Goal: Book appointment/travel/reservation

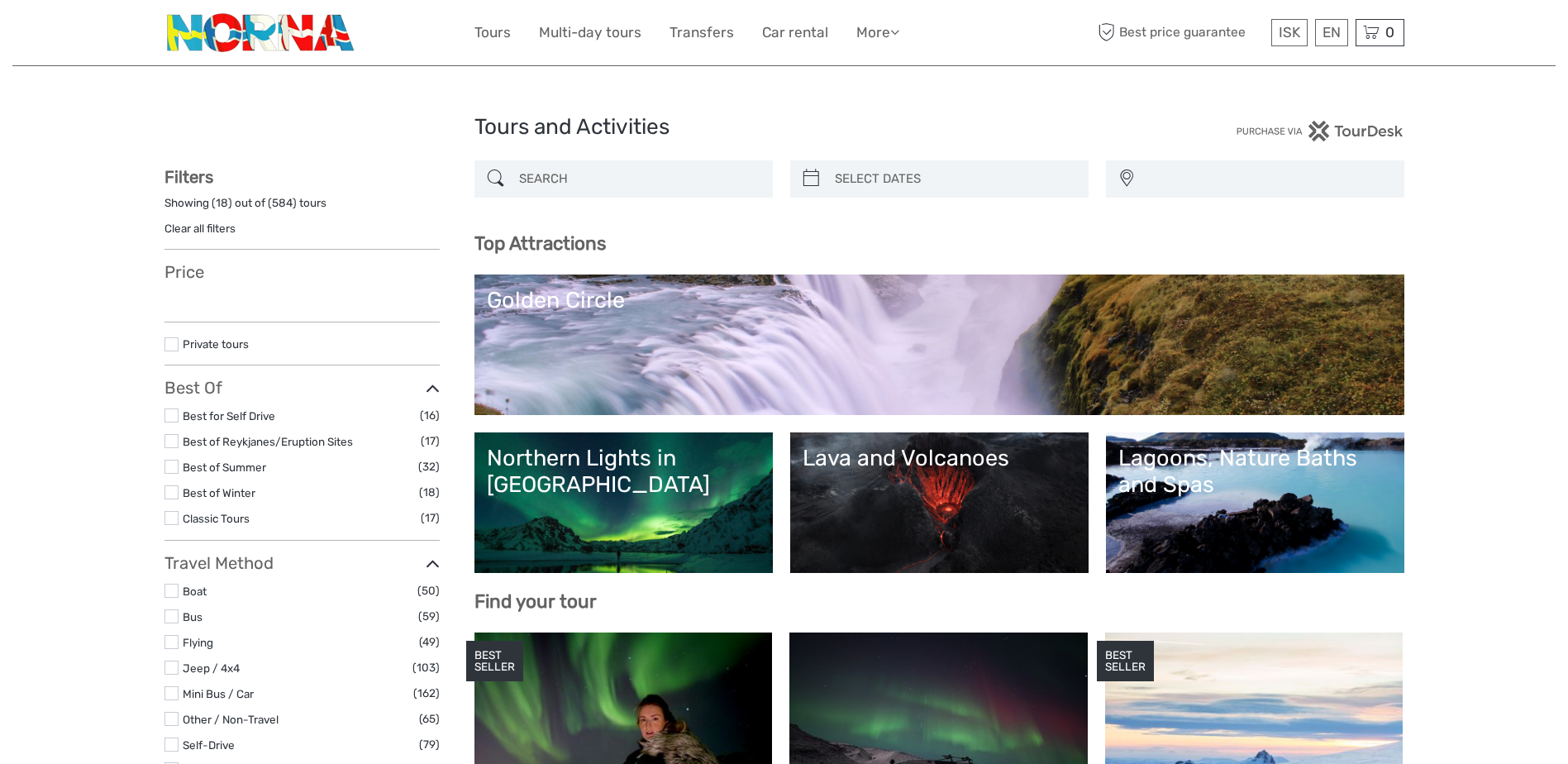
select select
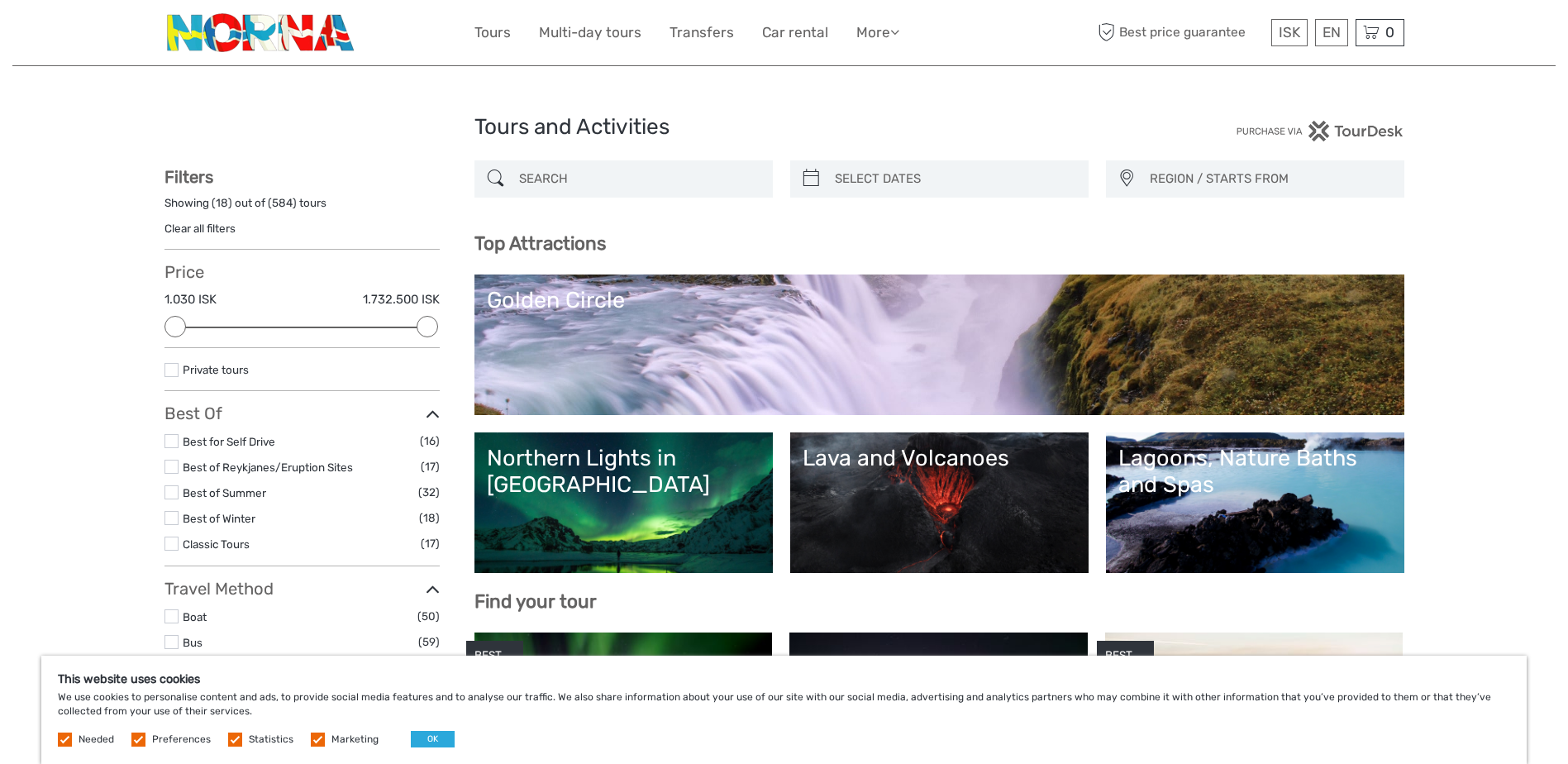
click at [653, 340] on link "Golden Circle" at bounding box center [939, 344] width 906 height 116
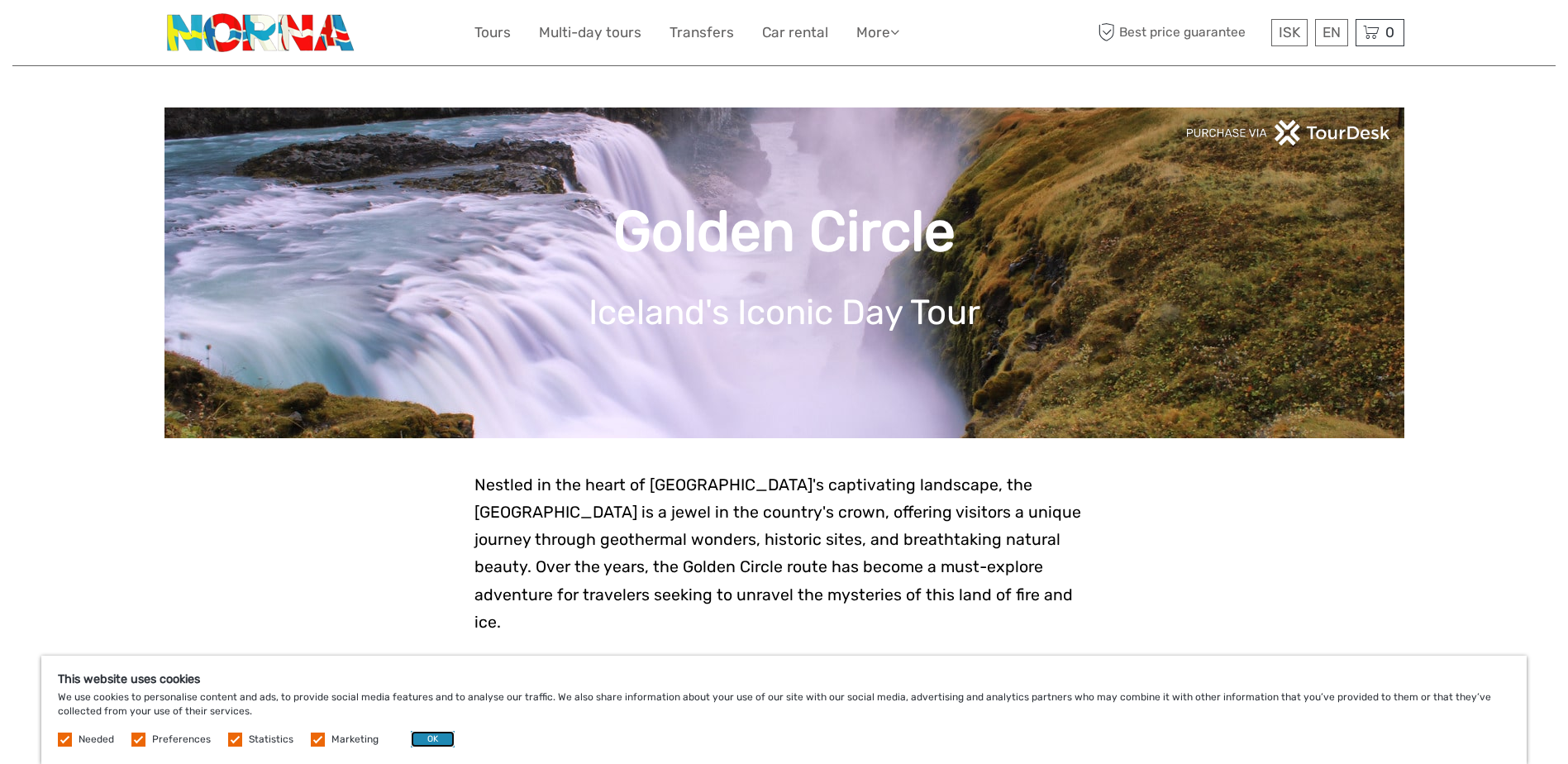
click at [437, 738] on button "OK" at bounding box center [433, 738] width 44 height 16
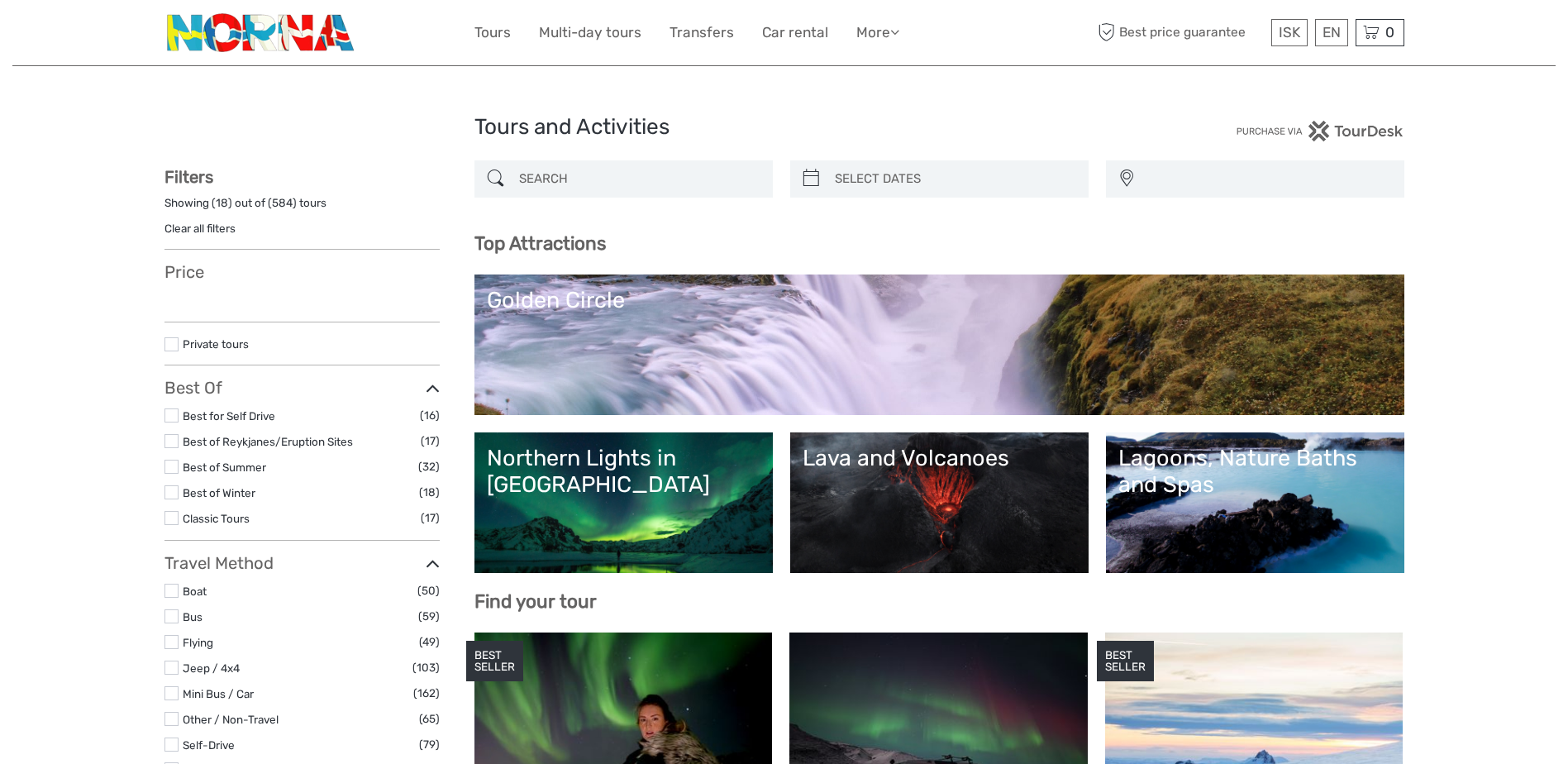
select select
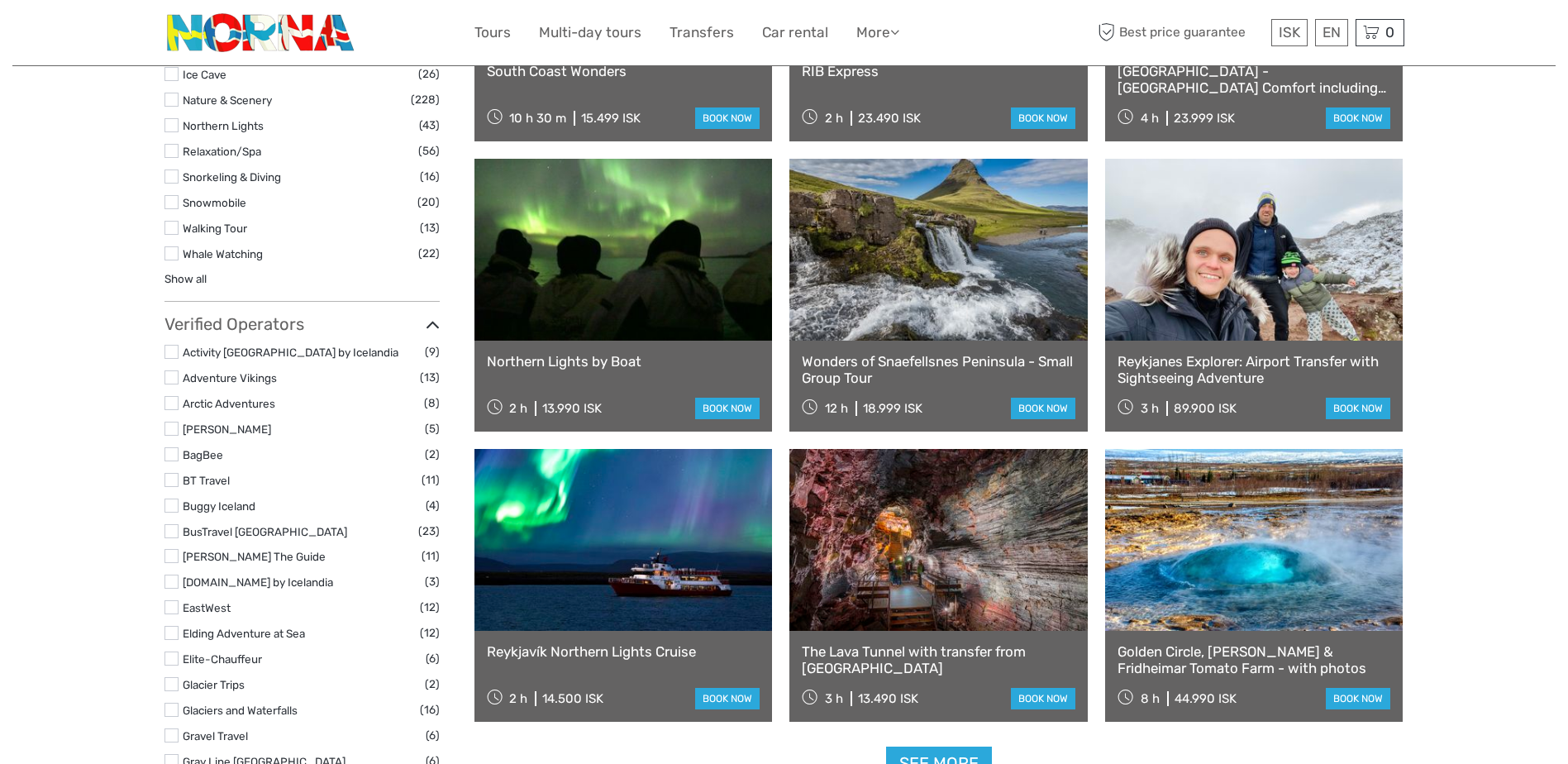
scroll to position [1653, 0]
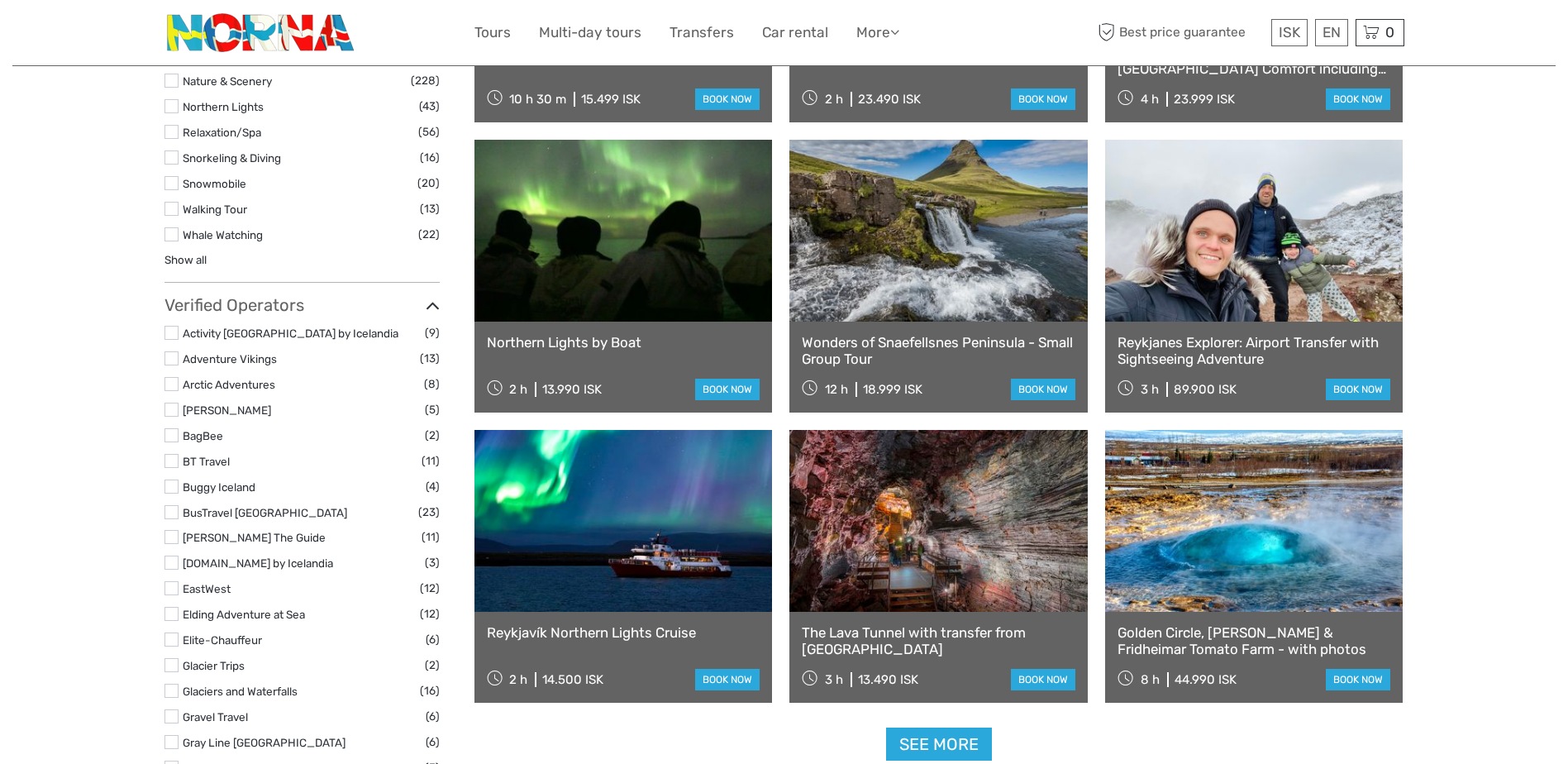
click at [594, 341] on link "Northern Lights by Boat" at bounding box center [623, 342] width 273 height 16
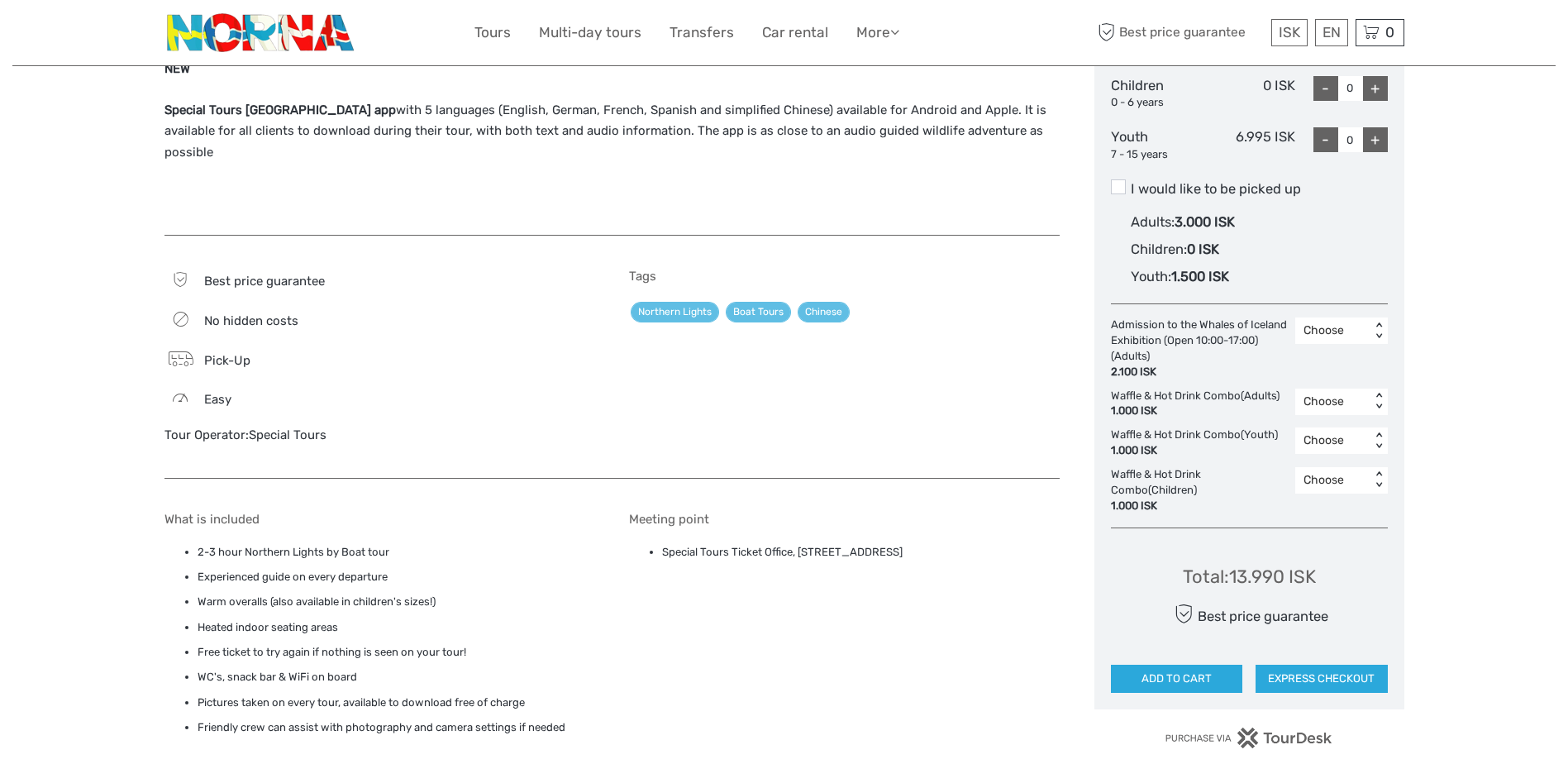
scroll to position [909, 0]
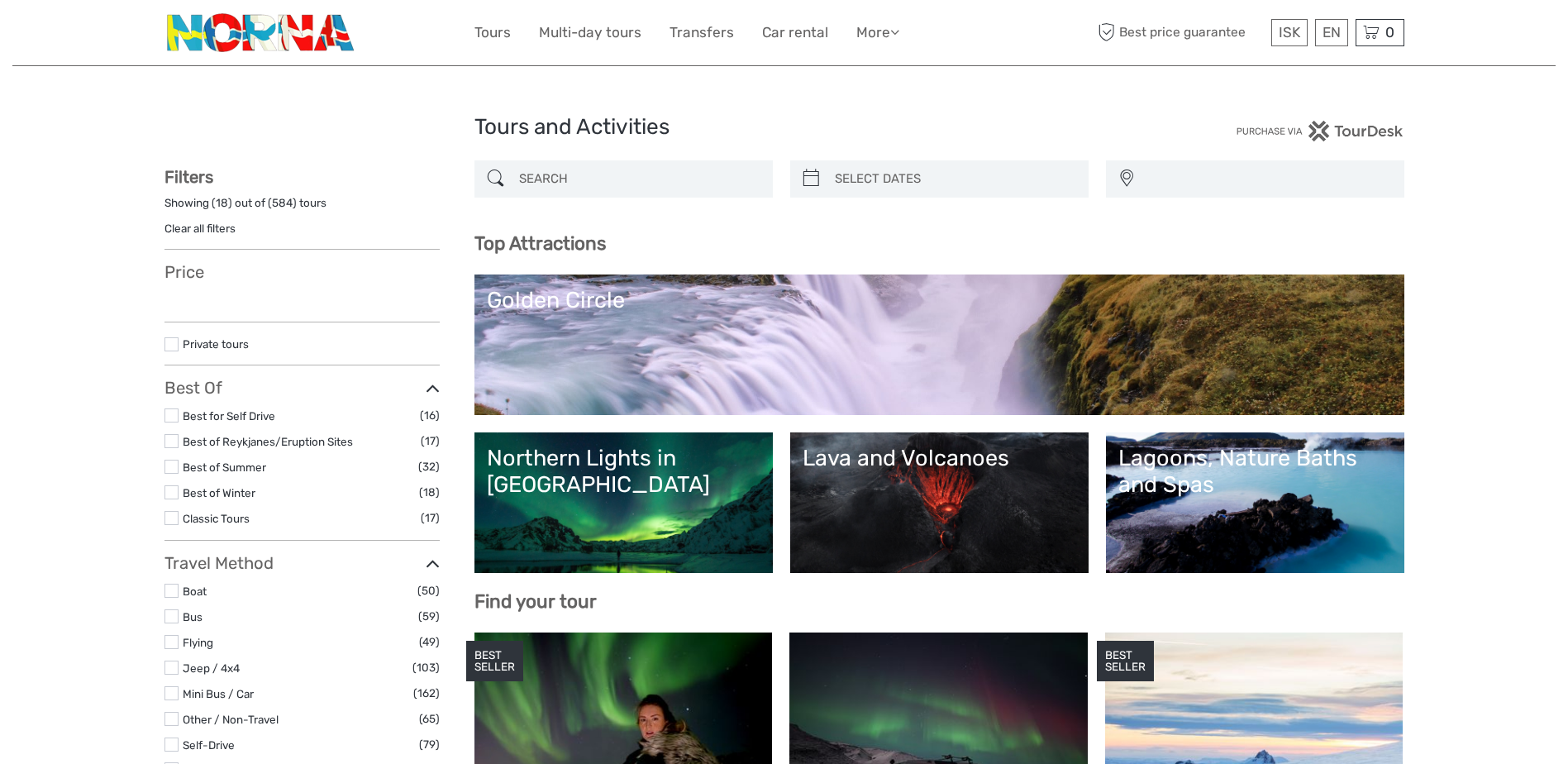
select select
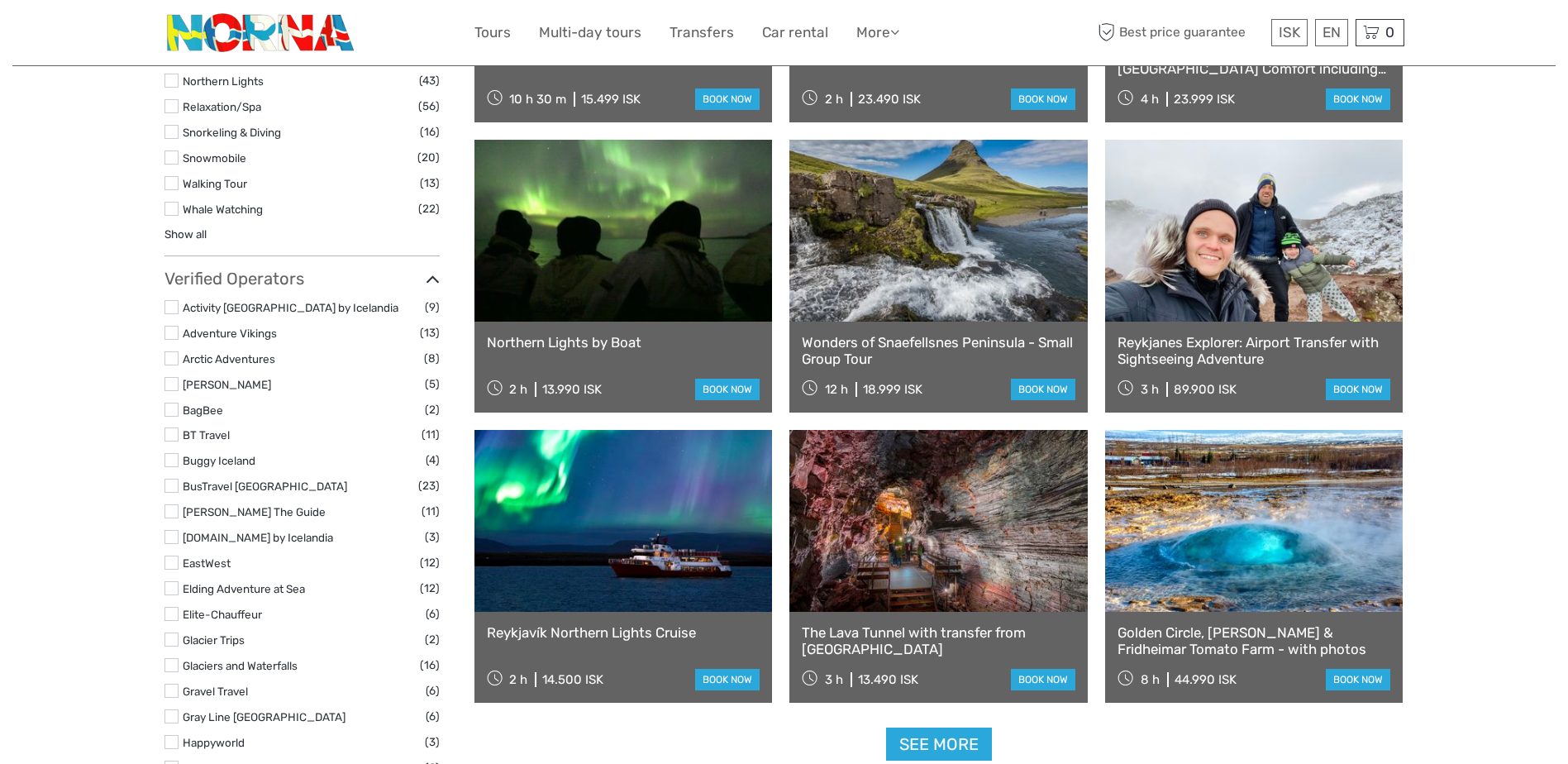
select select
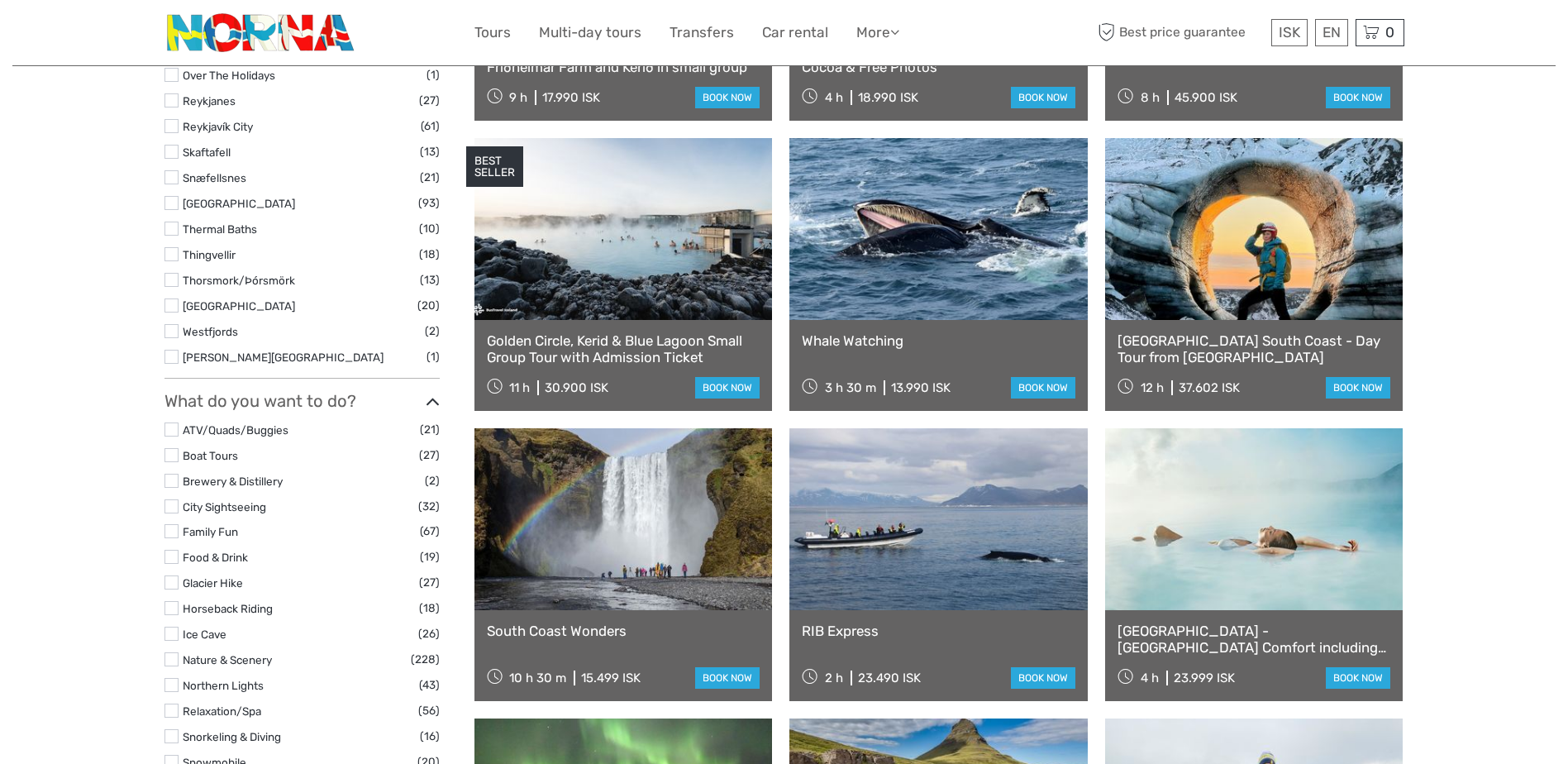
scroll to position [413, 0]
